Goal: Information Seeking & Learning: Learn about a topic

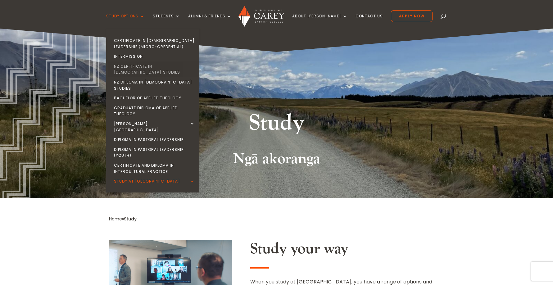
click at [169, 68] on link "NZ Certificate in [DEMOGRAPHIC_DATA] Studies" at bounding box center [154, 69] width 93 height 16
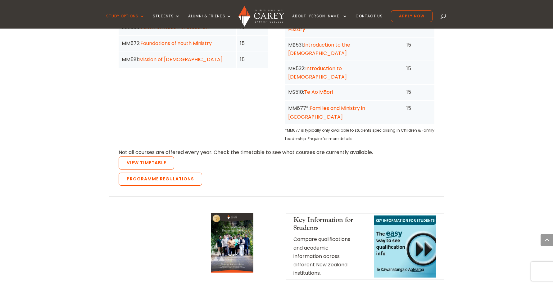
scroll to position [636, 0]
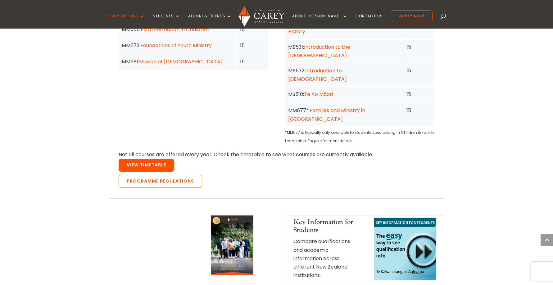
click at [164, 159] on link "View Timetable" at bounding box center [147, 165] width 56 height 13
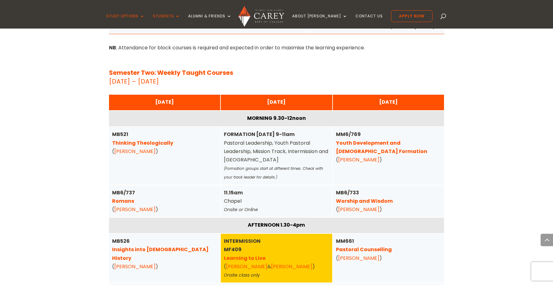
scroll to position [861, 0]
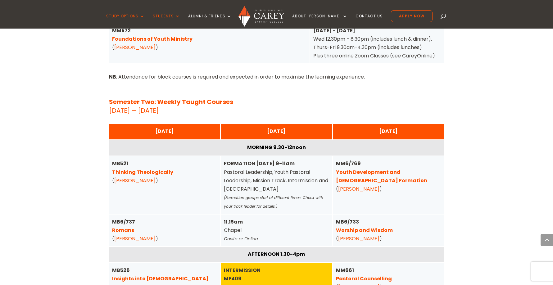
click at [270, 98] on p "Semester Two: Weekly Taught Courses [DATE] – [DATE]" at bounding box center [276, 106] width 335 height 17
click at [284, 98] on p "Semester Two: Weekly Taught Courses [DATE] – [DATE]" at bounding box center [276, 106] width 335 height 17
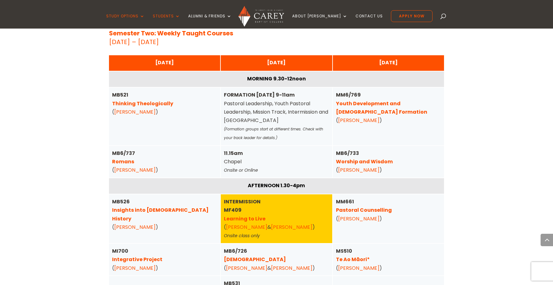
scroll to position [946, 0]
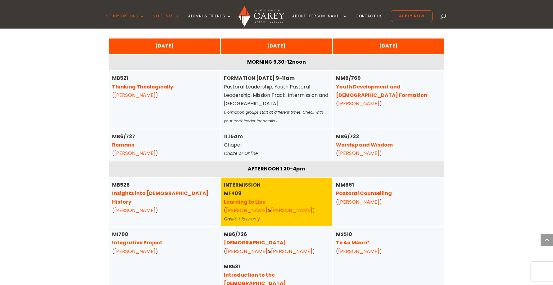
click at [250, 181] on strong "INTERMISSION" at bounding box center [242, 184] width 37 height 7
click at [249, 181] on strong "INTERMISSION" at bounding box center [242, 184] width 37 height 7
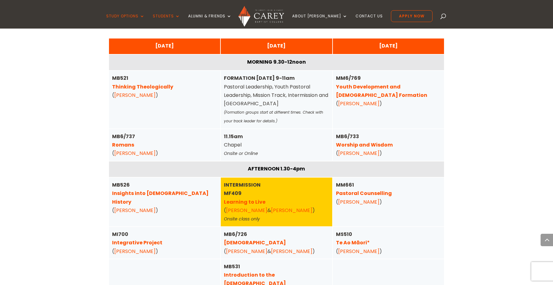
click at [239, 190] on strong "MF409 Learning to Live" at bounding box center [245, 198] width 42 height 16
click at [252, 181] on div "INTERMISSION MF409 Learning to Live ( [PERSON_NAME] & [PERSON_NAME] ) Onsite cl…" at bounding box center [276, 202] width 105 height 43
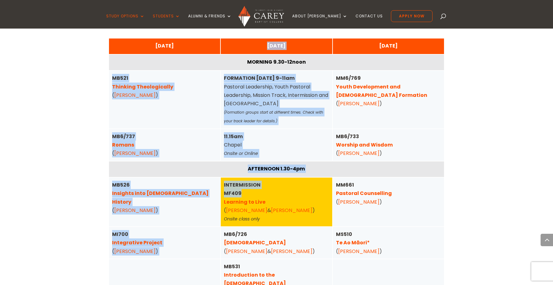
drag, startPoint x: 261, startPoint y: 177, endPoint x: 98, endPoint y: 55, distance: 203.6
click at [98, 55] on div "Home » Study » Timetables [PERSON_NAME] Timetables 2025 More information can be…" at bounding box center [276, 104] width 553 height 1758
click at [49, 58] on div "Home » Study » Timetables [PERSON_NAME] Timetables 2025 More information can be…" at bounding box center [276, 104] width 553 height 1758
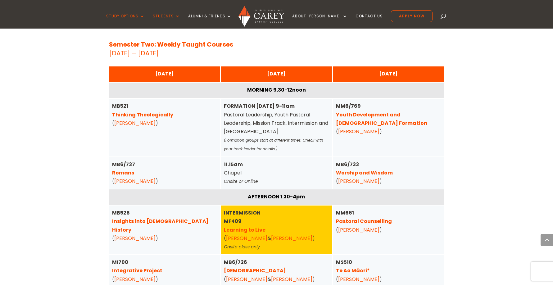
scroll to position [915, 0]
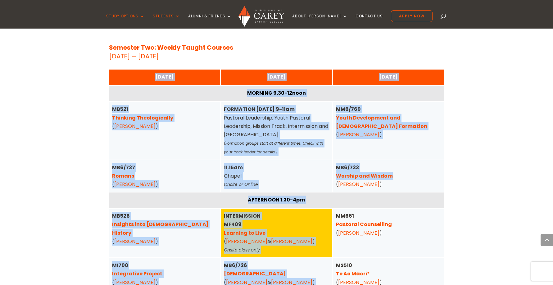
drag, startPoint x: 147, startPoint y: 60, endPoint x: 468, endPoint y: 160, distance: 336.5
click at [468, 160] on div "Home » Study » Timetables [PERSON_NAME] Timetables 2025 More information can be…" at bounding box center [276, 135] width 553 height 1758
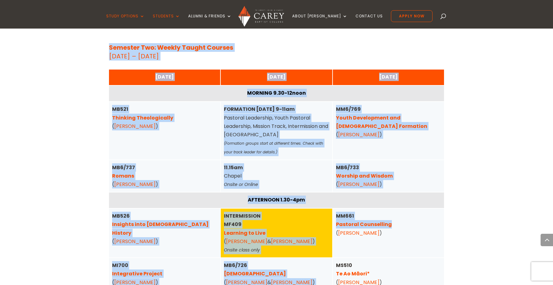
drag, startPoint x: 466, startPoint y: 208, endPoint x: -15, endPoint y: 27, distance: 513.7
click at [0, 27] on html "Study Options Certificate in [DEMOGRAPHIC_DATA] Leadership (Micro-credential) I…" at bounding box center [276, 213] width 553 height 2257
click at [64, 90] on div "Home » Study » Timetables [PERSON_NAME] Timetables 2025 More information can be…" at bounding box center [276, 135] width 553 height 1758
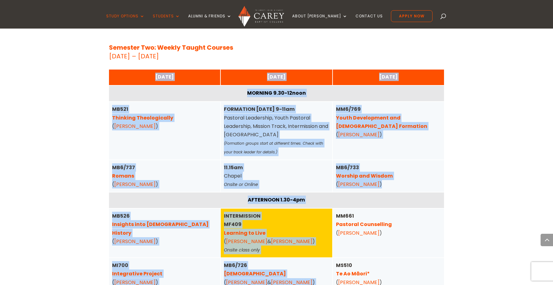
drag, startPoint x: 137, startPoint y: 67, endPoint x: 431, endPoint y: 168, distance: 310.9
click at [431, 168] on div "Home » Study » Timetables [PERSON_NAME] Timetables 2025 More information can be…" at bounding box center [276, 135] width 553 height 1758
click at [431, 168] on div "MB6/733 Worship and Wisdom ( [PERSON_NAME] )" at bounding box center [388, 175] width 105 height 25
drag, startPoint x: 446, startPoint y: 171, endPoint x: 96, endPoint y: 56, distance: 367.5
click at [96, 56] on div "Home » Study » Timetables [PERSON_NAME] Timetables 2025 More information can be…" at bounding box center [276, 135] width 553 height 1758
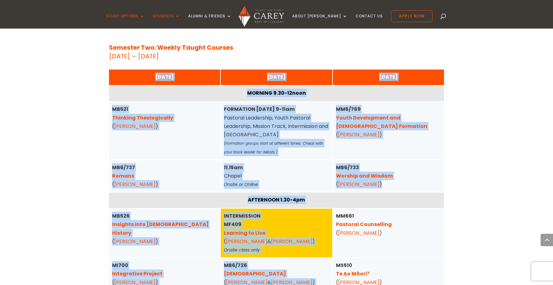
click at [96, 56] on div "Home » Study » Timetables [PERSON_NAME] Timetables 2025 More information can be…" at bounding box center [276, 135] width 553 height 1758
drag, startPoint x: 111, startPoint y: 49, endPoint x: 403, endPoint y: 158, distance: 311.6
click at [403, 158] on div "Semester Two: Weekly Taught Courses [DATE] – [DATE] MORNING 9.30-12noon MB521 T…" at bounding box center [276, 290] width 335 height 494
click at [403, 163] on div "MB6/733 Worship and Wisdom ( [PERSON_NAME] )" at bounding box center [388, 175] width 105 height 25
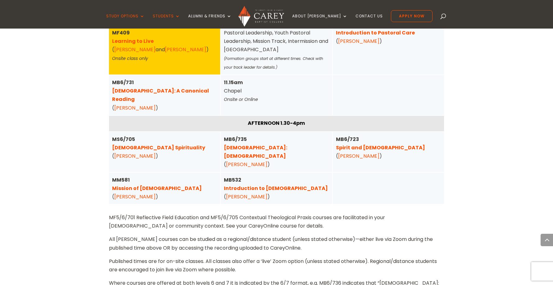
scroll to position [421, 0]
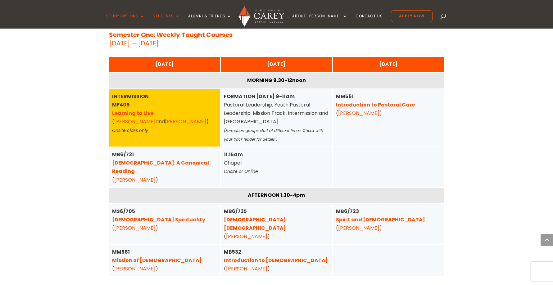
click at [293, 162] on div "11.15am Chapel Onsite or Online" at bounding box center [276, 163] width 105 height 26
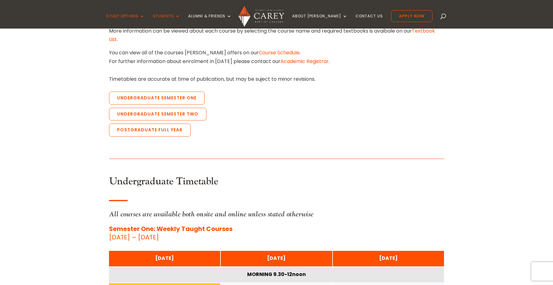
scroll to position [95, 0]
